Goal: Information Seeking & Learning: Learn about a topic

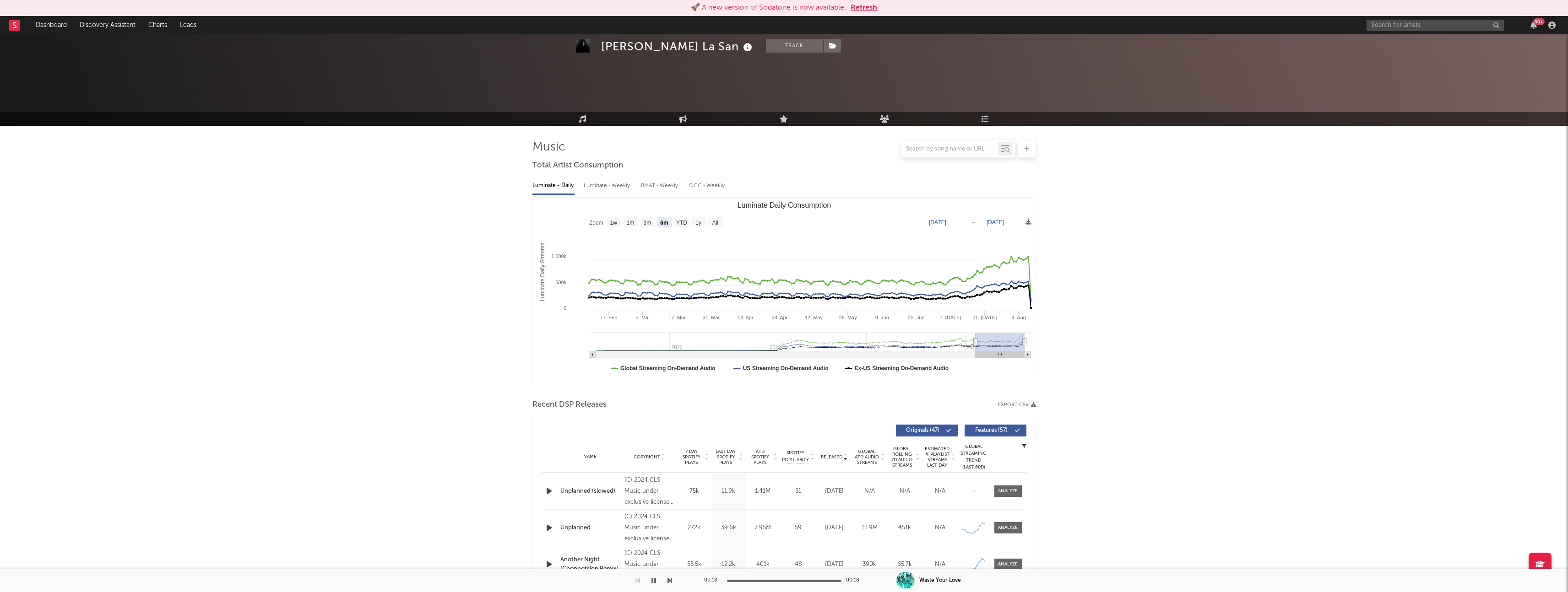
select select "6m"
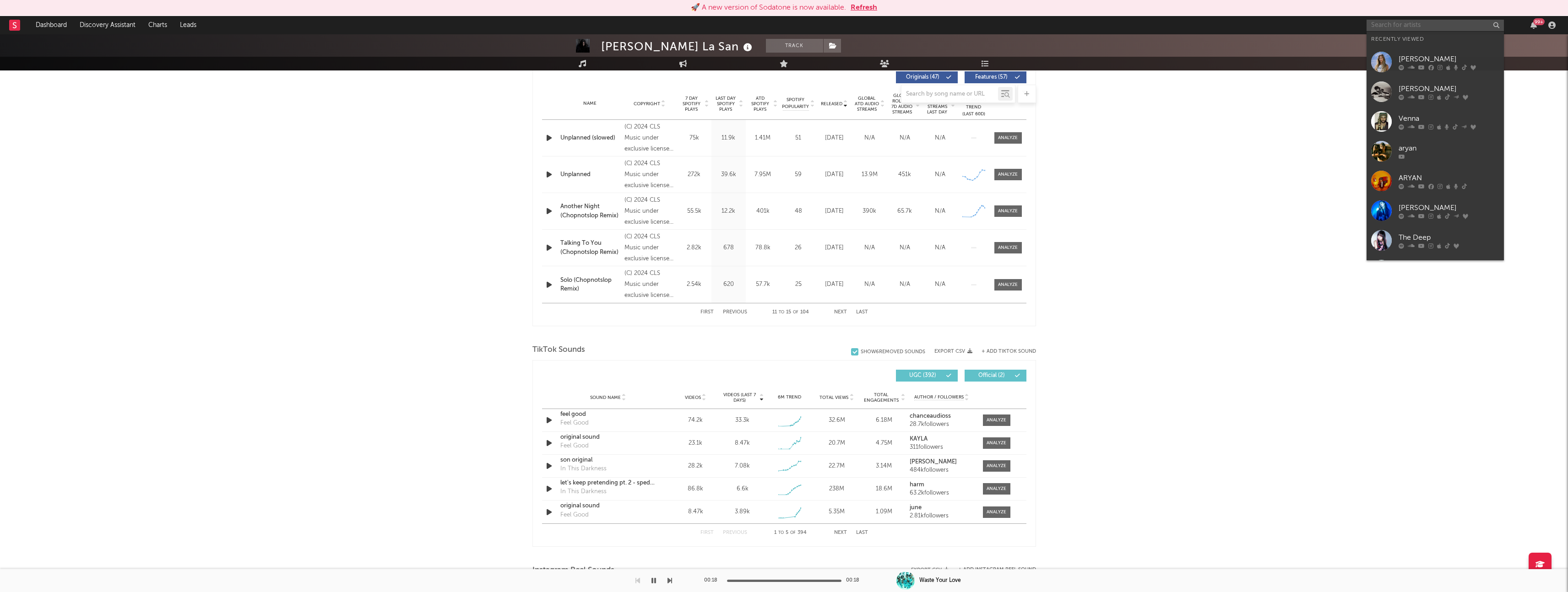
click at [1395, 21] on input "text" at bounding box center [1435, 25] width 138 height 12
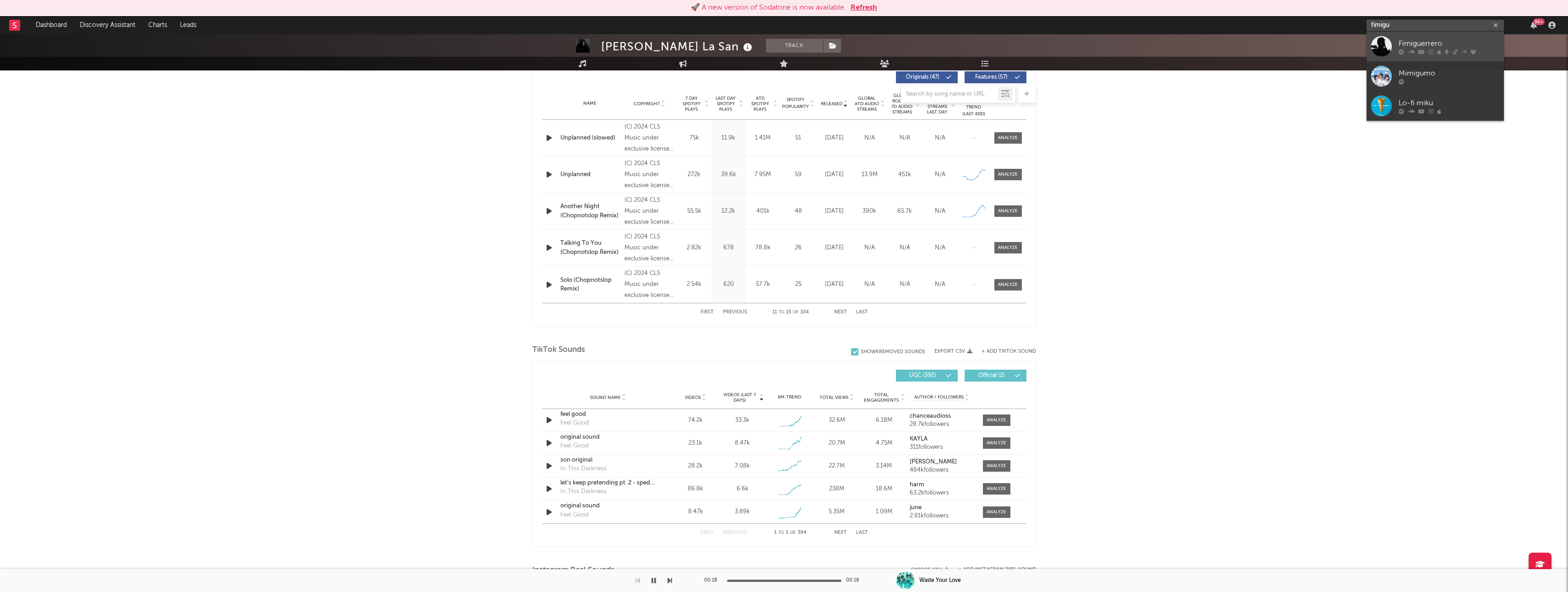
type input "fimigu"
click at [1404, 43] on div "Fimiguerrero" at bounding box center [1449, 43] width 100 height 11
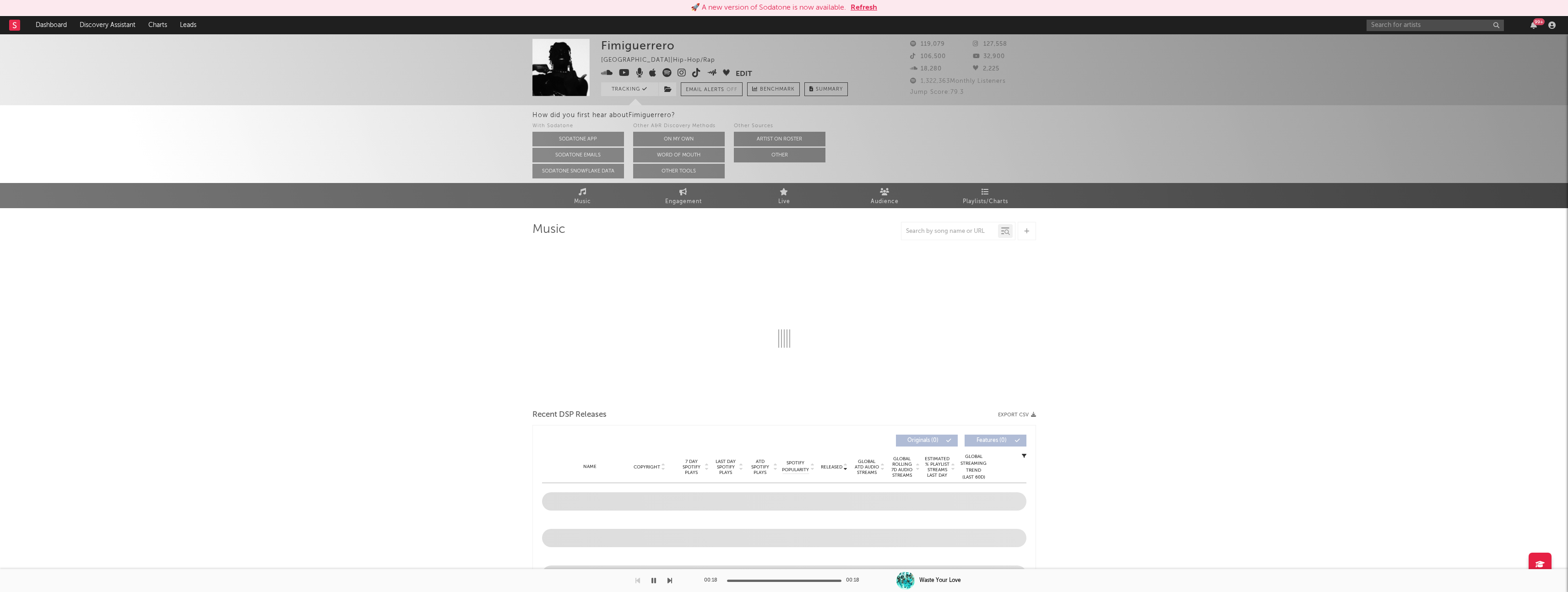
select select "6m"
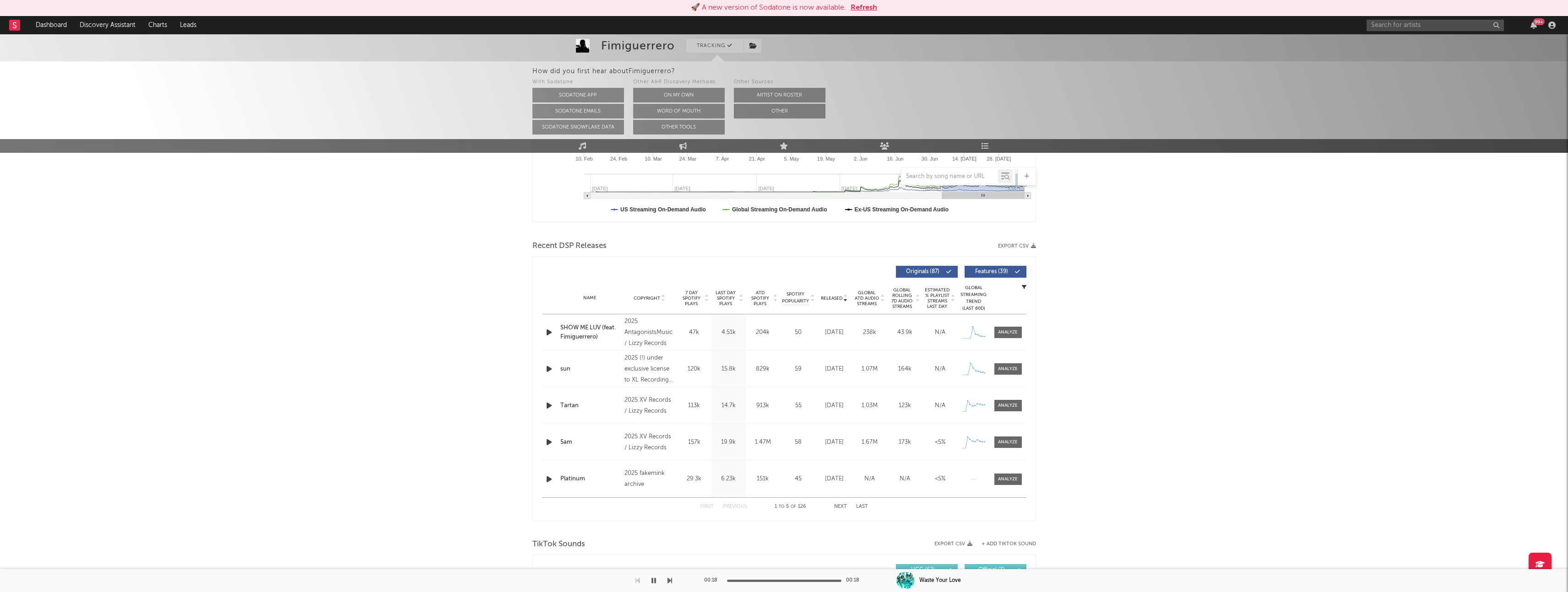
scroll to position [243, 0]
click at [838, 507] on button "Next" at bounding box center [840, 504] width 13 height 5
click at [571, 477] on div "Diamonds" at bounding box center [590, 476] width 60 height 9
click at [838, 505] on button "Next" at bounding box center [840, 504] width 13 height 5
click at [838, 503] on button "Next" at bounding box center [840, 504] width 13 height 5
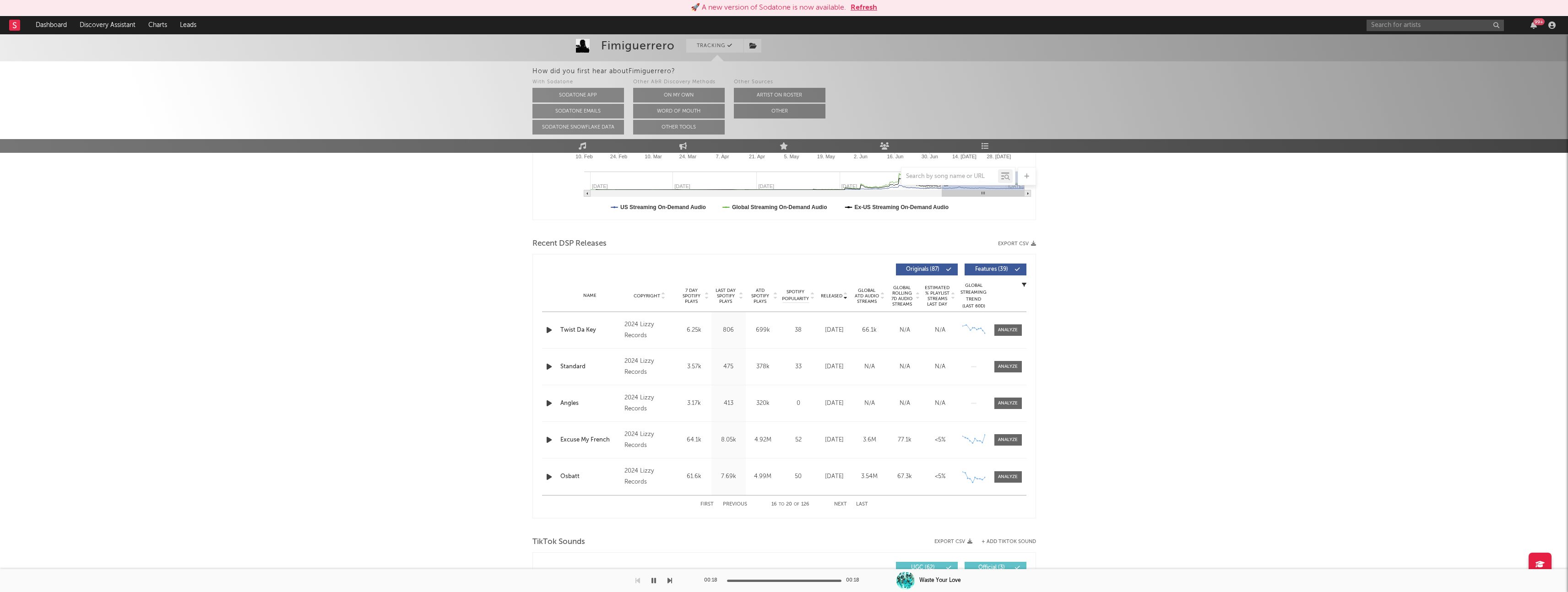
click at [735, 504] on button "Previous" at bounding box center [735, 504] width 24 height 5
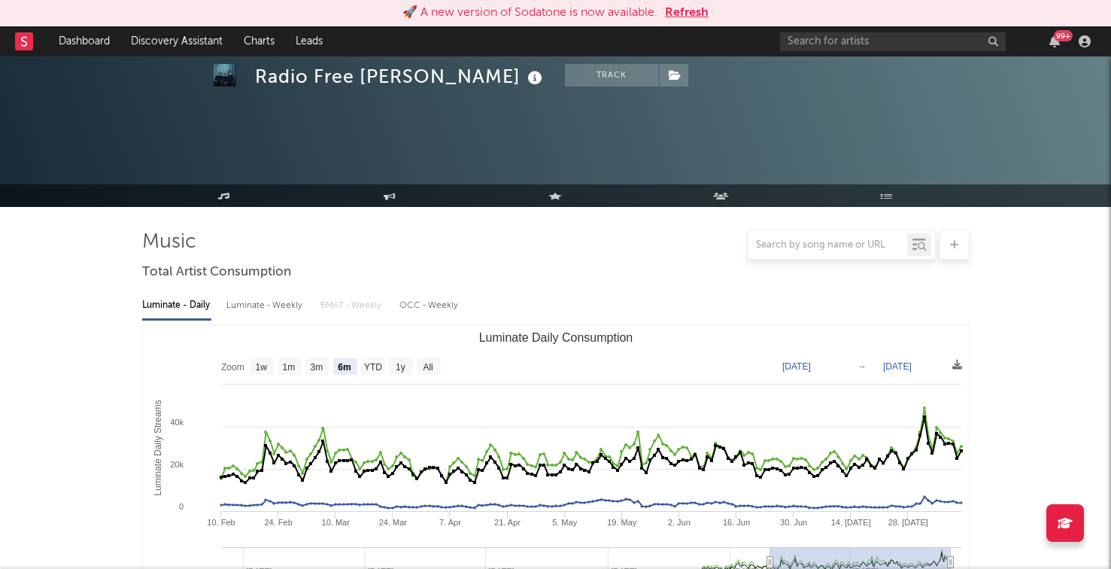
select select "6m"
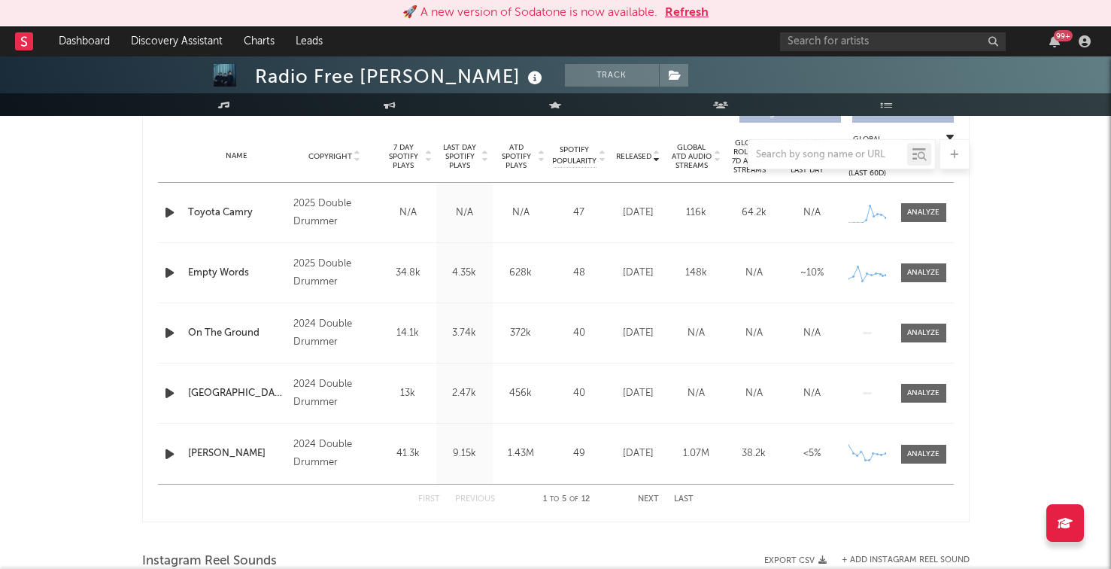
click at [883, 47] on div "99 +" at bounding box center [938, 41] width 316 height 30
click at [878, 46] on input "text" at bounding box center [893, 41] width 226 height 19
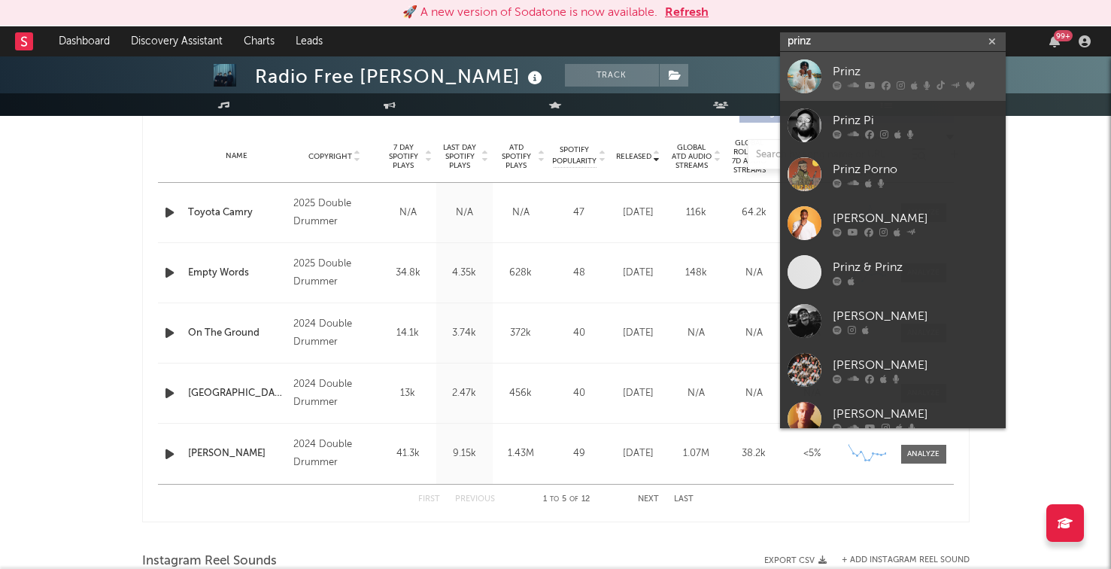
type input "prinz"
click at [870, 86] on icon at bounding box center [870, 84] width 11 height 9
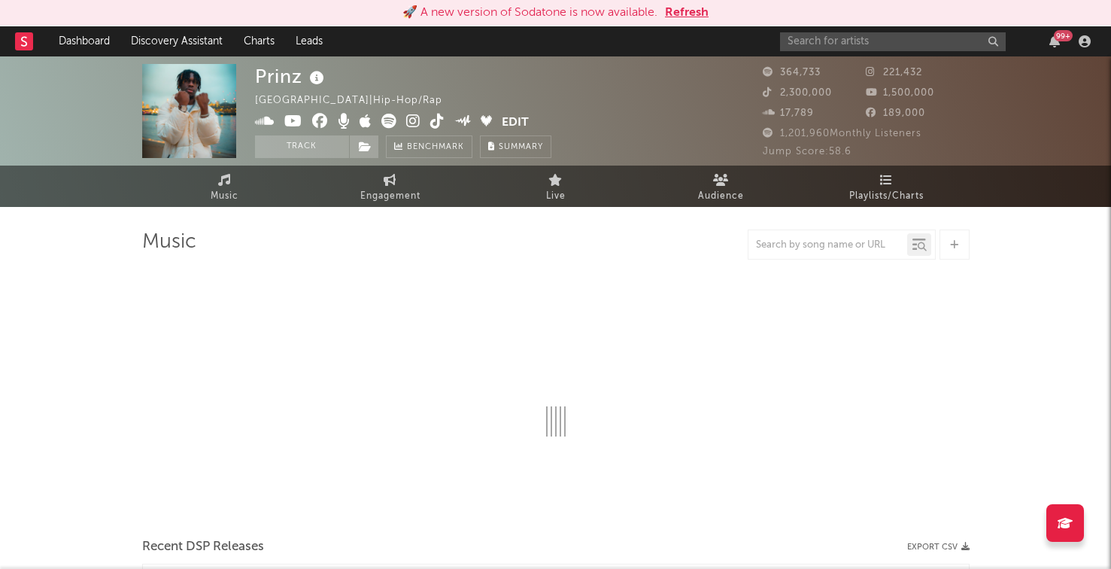
select select "6m"
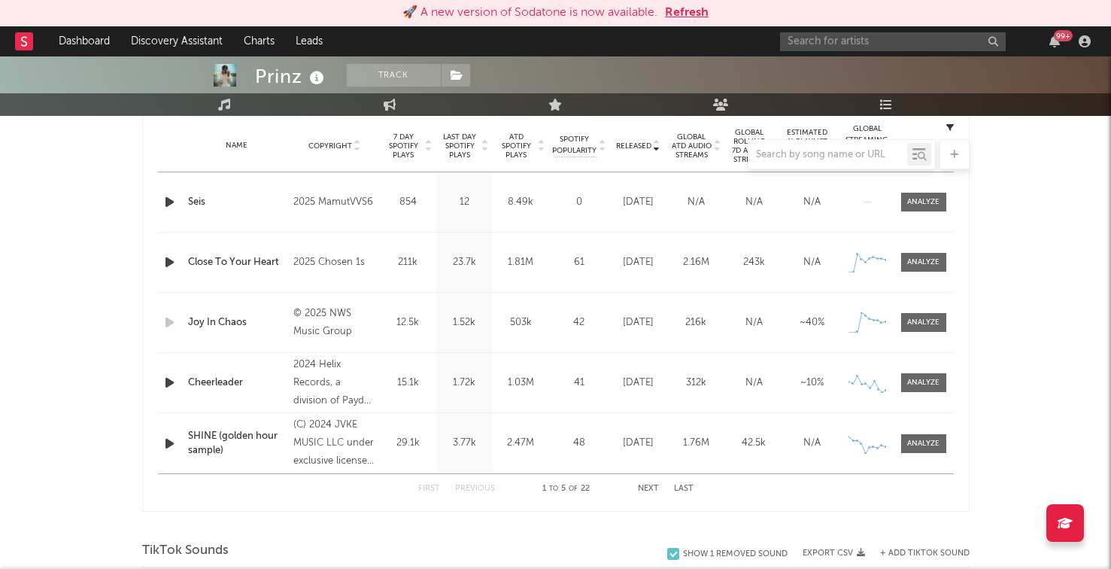
scroll to position [607, 0]
click at [651, 484] on button "Next" at bounding box center [648, 487] width 21 height 8
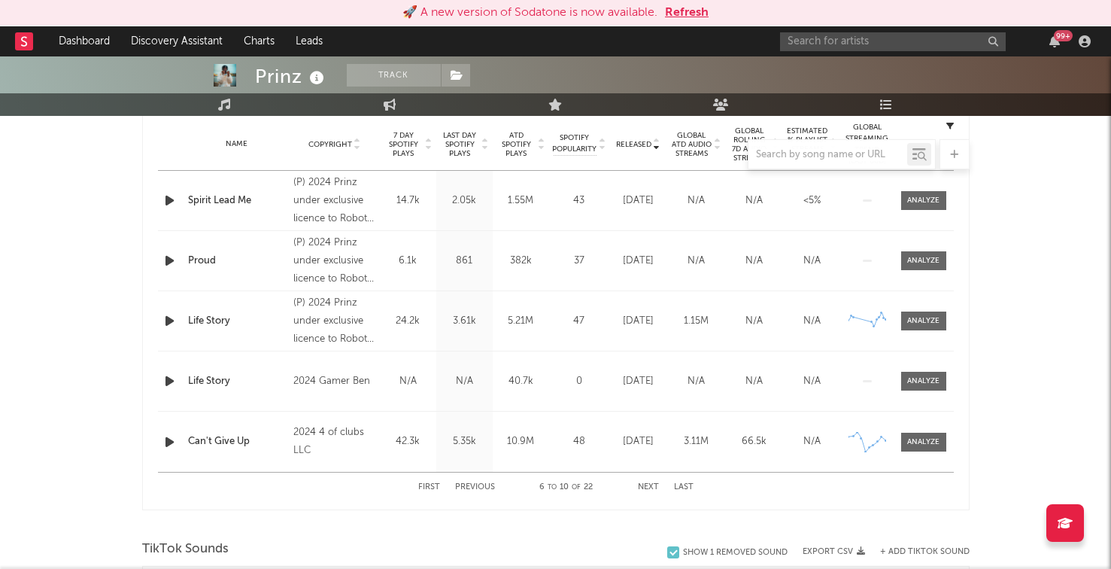
click at [459, 487] on button "Previous" at bounding box center [475, 487] width 40 height 8
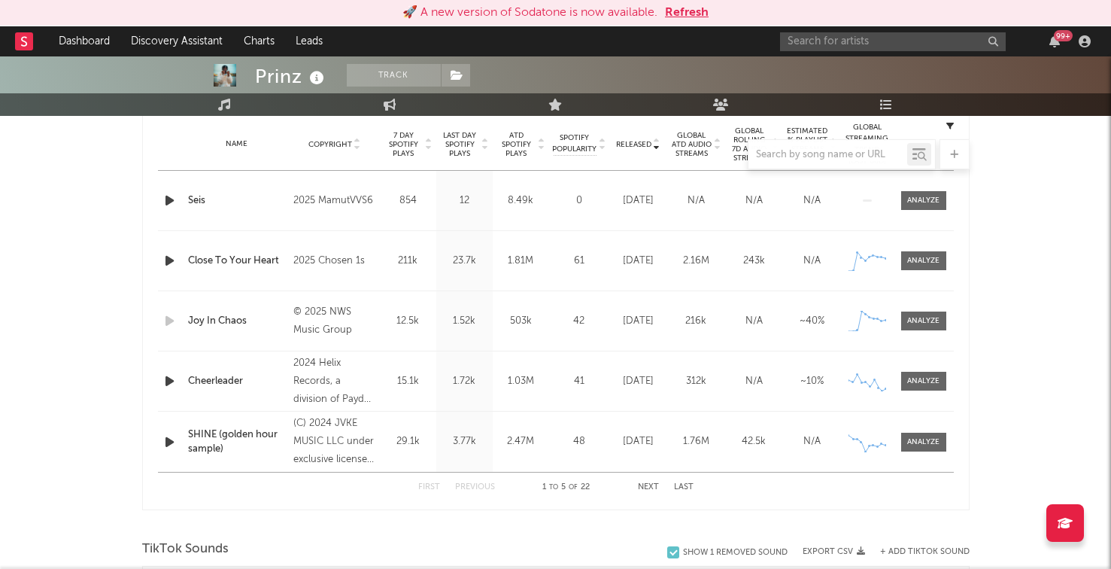
click at [460, 487] on button "Previous" at bounding box center [475, 487] width 40 height 8
click at [647, 483] on button "Next" at bounding box center [648, 487] width 21 height 8
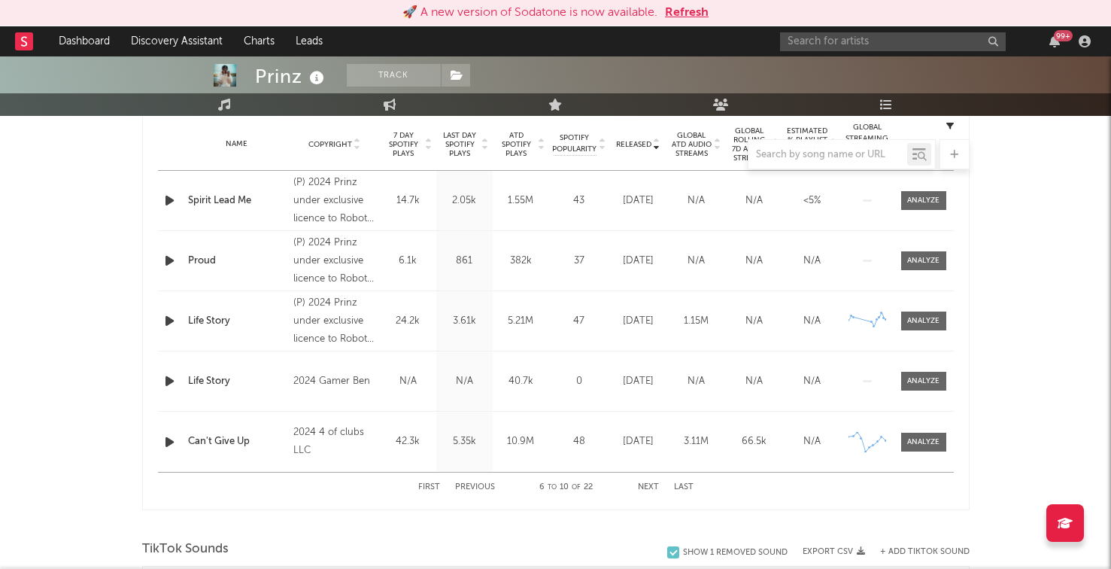
click at [647, 483] on button "Next" at bounding box center [648, 487] width 21 height 8
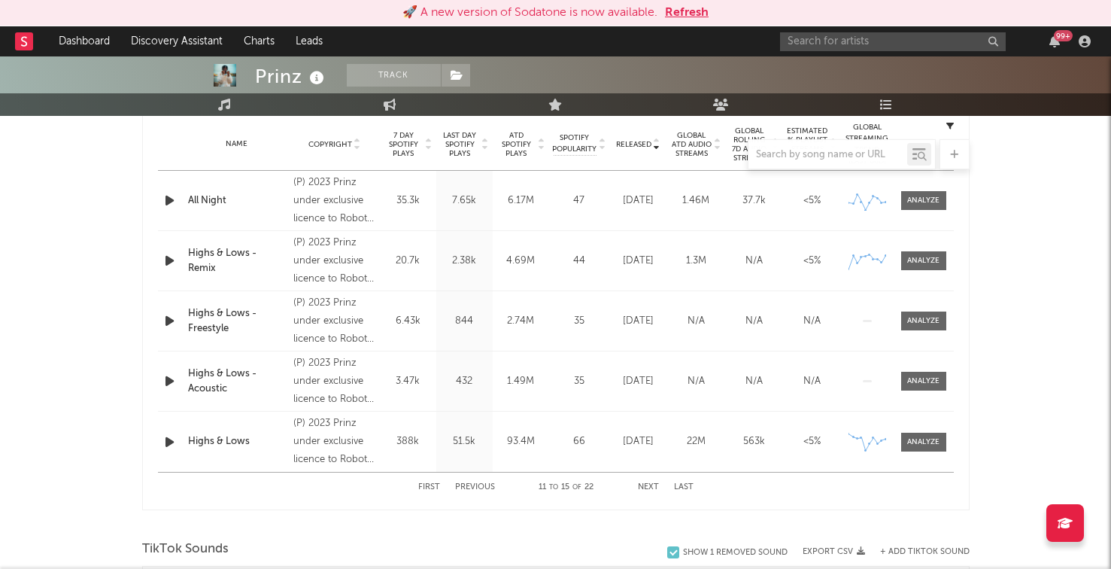
click at [469, 492] on div "First Previous 11 to 15 of 22 Next Last" at bounding box center [555, 486] width 275 height 29
click at [469, 487] on button "Previous" at bounding box center [475, 487] width 40 height 8
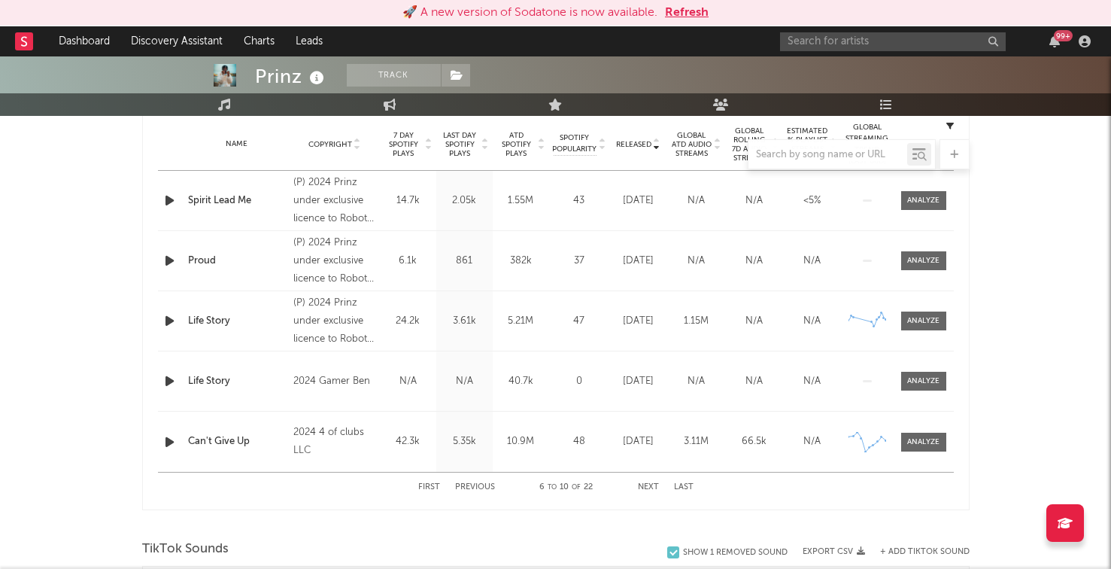
click at [469, 487] on button "Previous" at bounding box center [475, 487] width 40 height 8
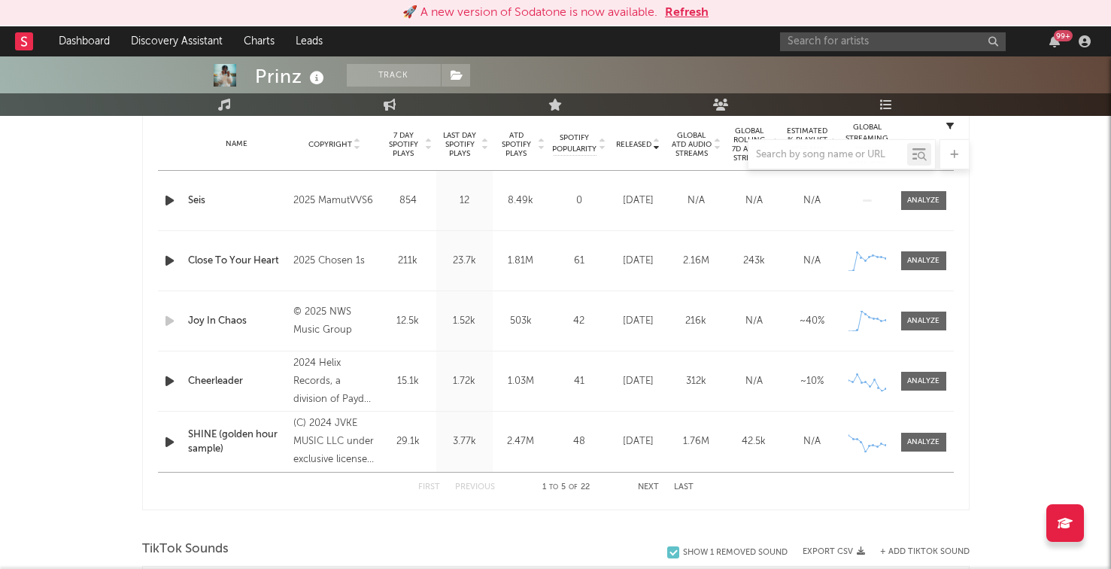
click at [469, 487] on button "Previous" at bounding box center [475, 487] width 40 height 8
click at [646, 490] on button "Next" at bounding box center [648, 487] width 21 height 8
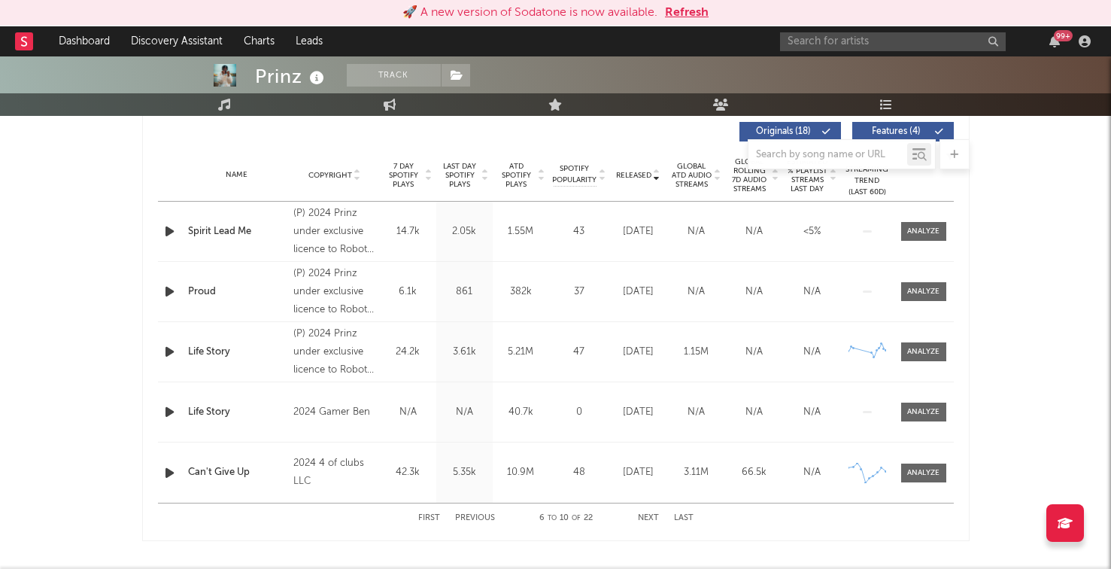
scroll to position [581, 0]
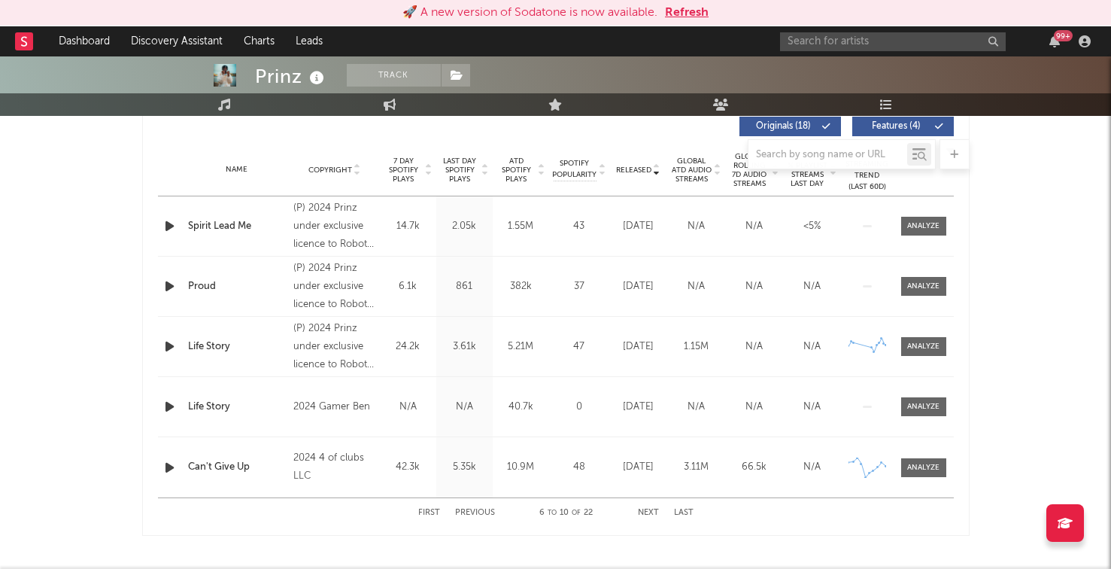
click at [468, 517] on div "First Previous 6 to 10 of 22 Next Last" at bounding box center [555, 512] width 275 height 29
click at [466, 505] on div "First Previous 6 to 10 of 22 Next Last" at bounding box center [555, 512] width 275 height 29
click at [469, 506] on div "First Previous 6 to 10 of 22 Next Last" at bounding box center [555, 512] width 275 height 29
click at [478, 514] on button "Previous" at bounding box center [475, 512] width 40 height 8
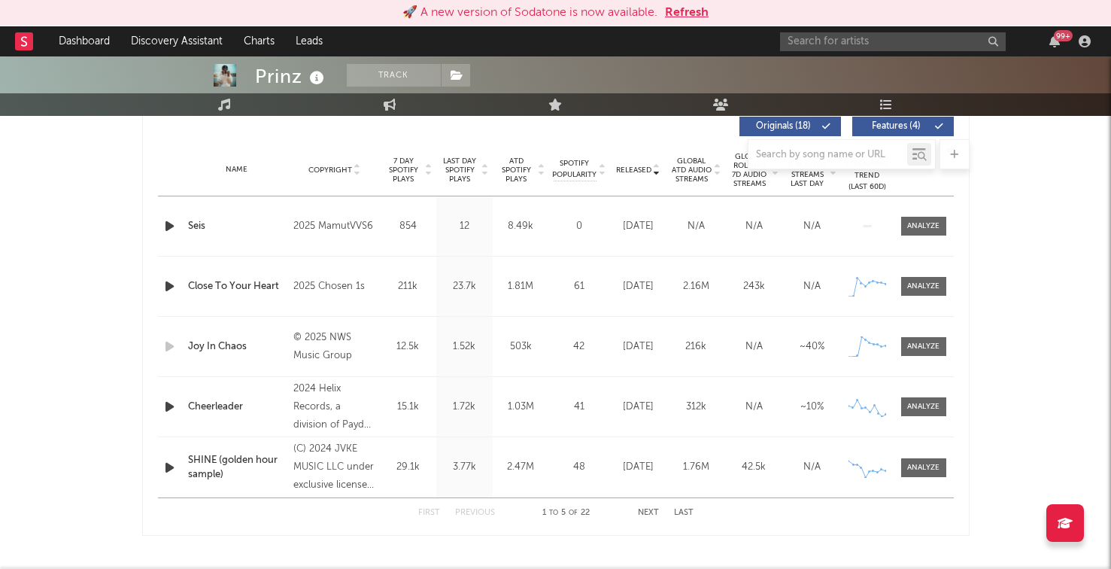
click at [455, 168] on div at bounding box center [555, 154] width 827 height 30
click at [408, 171] on span "7 Day Spotify Plays" at bounding box center [404, 169] width 40 height 27
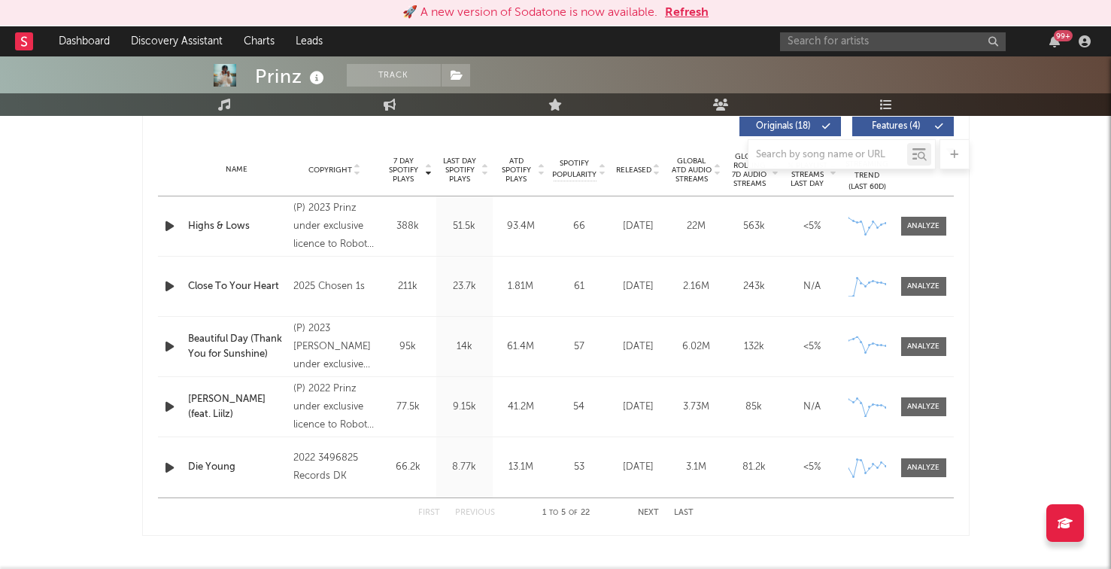
click at [171, 226] on icon "button" at bounding box center [170, 226] width 16 height 19
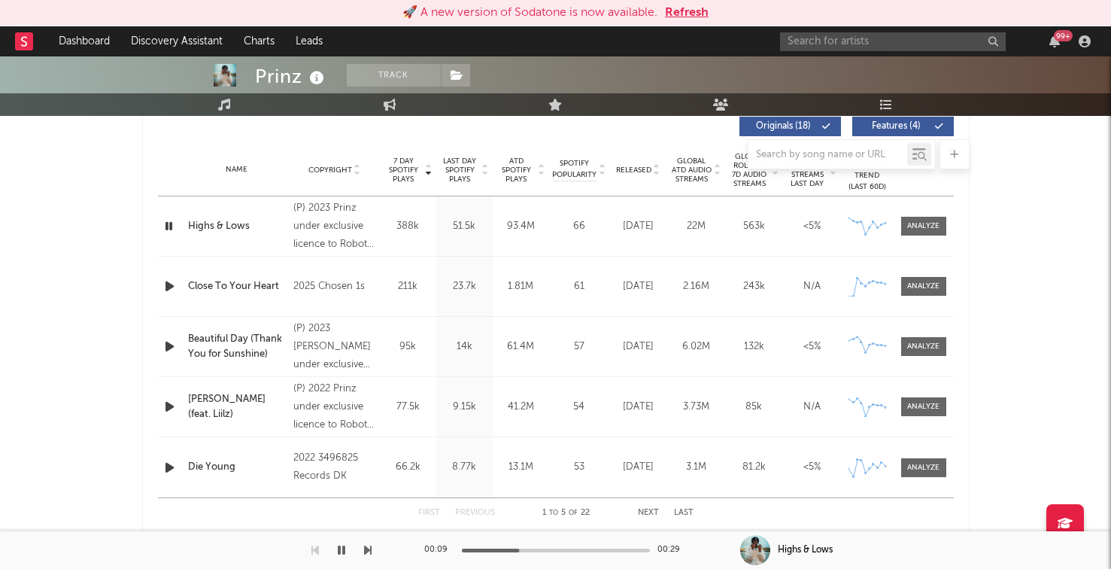
click at [167, 290] on icon "button" at bounding box center [170, 286] width 16 height 19
click at [248, 287] on div "Close To Your Heart" at bounding box center [237, 286] width 99 height 15
click at [242, 279] on div "Close To Your Heart" at bounding box center [237, 286] width 99 height 15
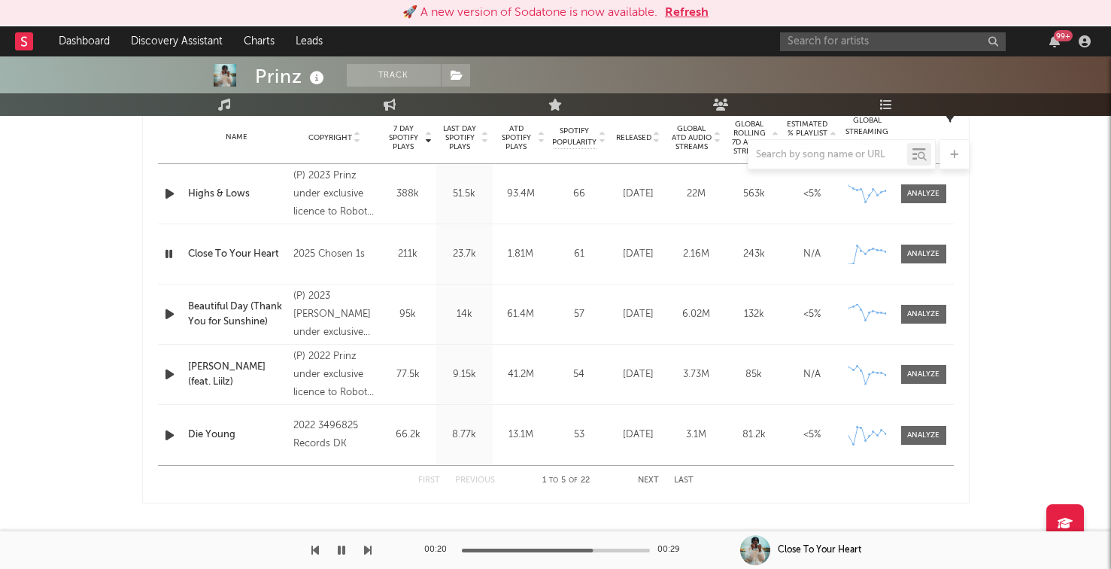
scroll to position [614, 0]
click at [634, 144] on div at bounding box center [555, 154] width 827 height 30
click at [634, 135] on span "Released" at bounding box center [633, 137] width 35 height 9
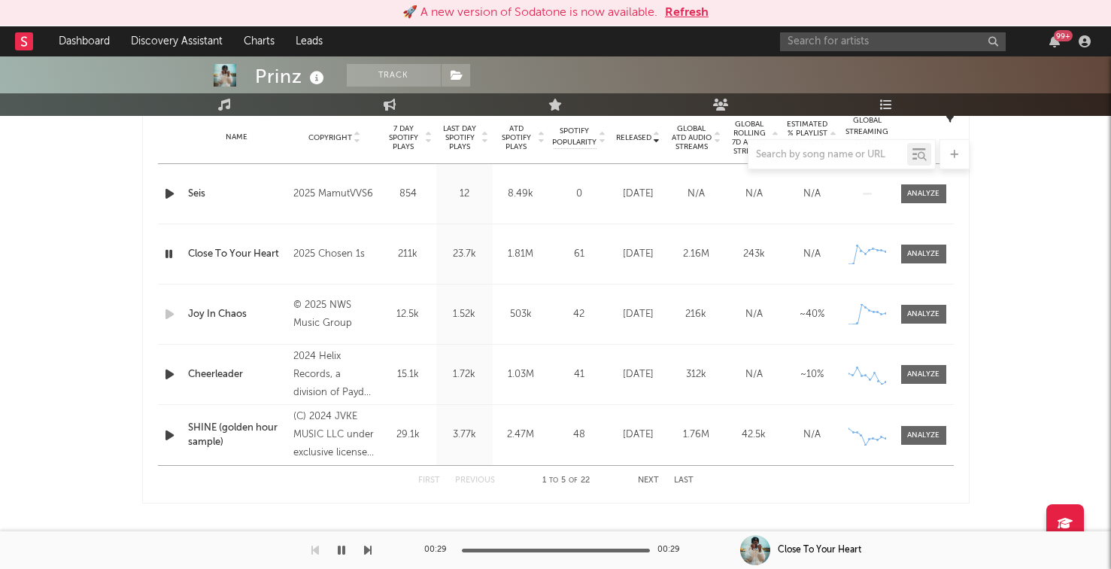
click at [652, 477] on button "Next" at bounding box center [648, 480] width 21 height 8
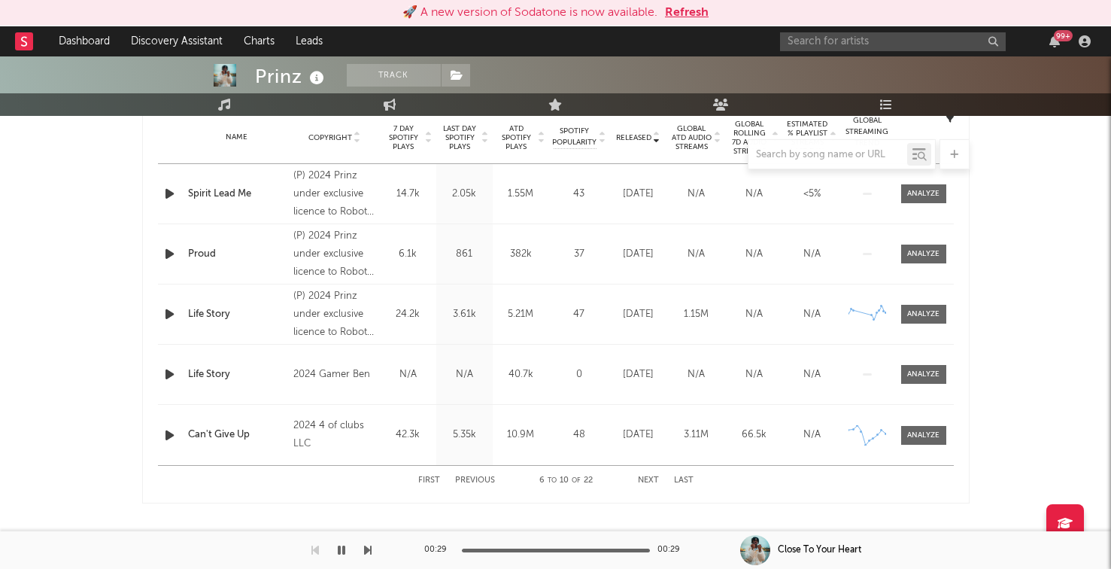
click at [228, 428] on div "Can't Give Up" at bounding box center [237, 434] width 99 height 15
click at [471, 479] on button "Previous" at bounding box center [475, 480] width 40 height 8
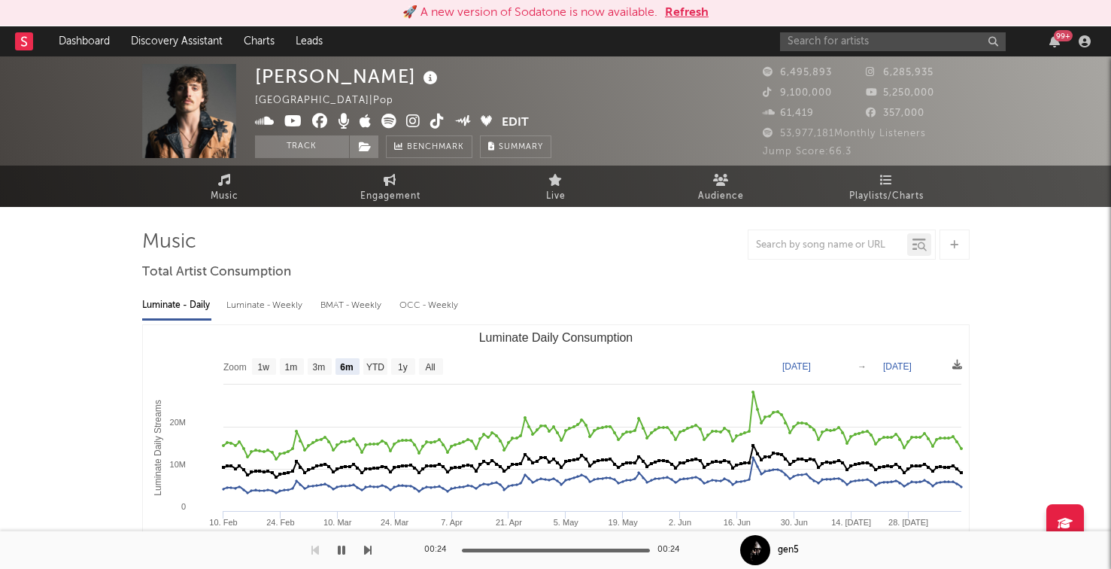
select select "6m"
